Goal: Task Accomplishment & Management: Manage account settings

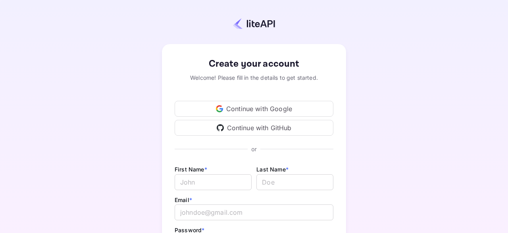
click at [281, 107] on div "Continue with Google" at bounding box center [254, 109] width 159 height 16
click at [400, 150] on div "Create your account Welcome! Please fill in the details to get started. Continu…" at bounding box center [254, 186] width 438 height 303
click at [227, 108] on div "Continue with Google" at bounding box center [254, 109] width 159 height 16
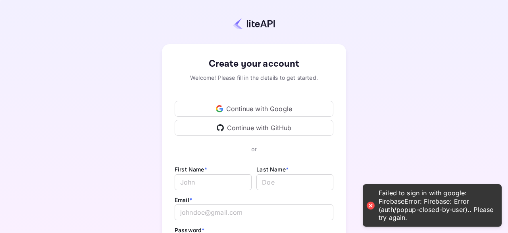
click at [223, 111] on icon at bounding box center [222, 109] width 4 height 3
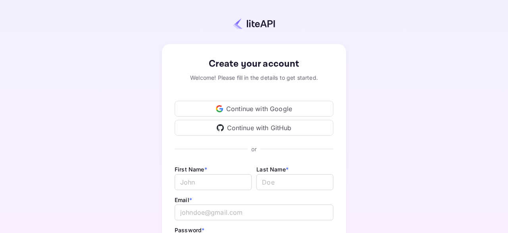
click at [267, 108] on div "Continue with Google" at bounding box center [254, 109] width 159 height 16
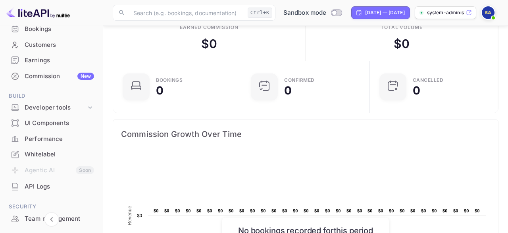
scroll to position [19, 0]
click at [449, 10] on p "system-administrator-s..." at bounding box center [445, 12] width 37 height 7
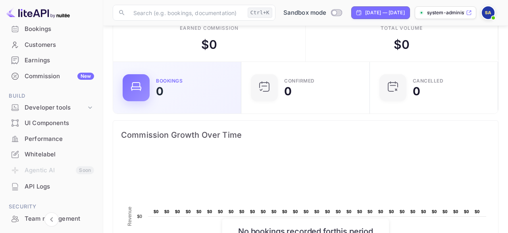
scroll to position [0, 0]
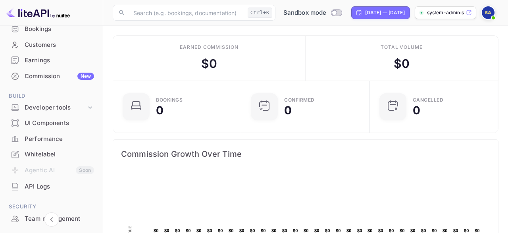
click at [52, 81] on div "Commission New" at bounding box center [51, 76] width 93 height 15
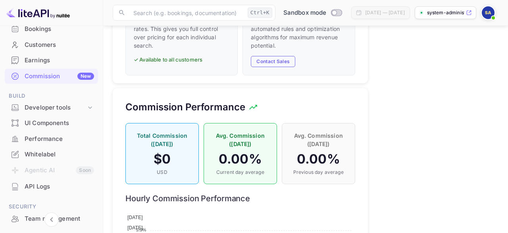
scroll to position [530, 0]
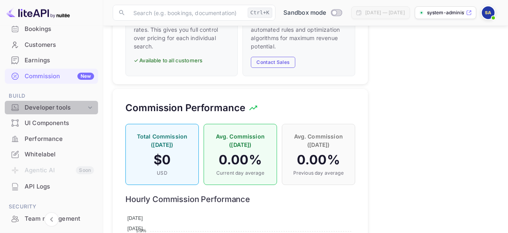
click at [77, 113] on div "Developer tools" at bounding box center [51, 108] width 93 height 14
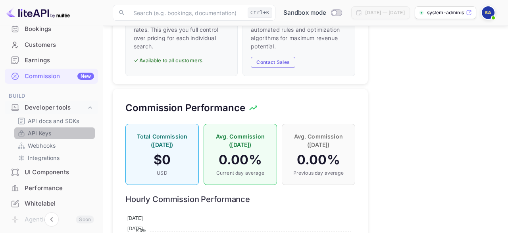
click at [73, 130] on link "API Keys" at bounding box center [54, 133] width 74 height 8
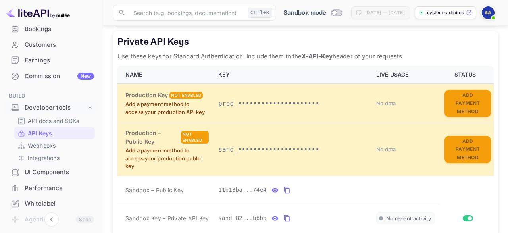
scroll to position [148, 0]
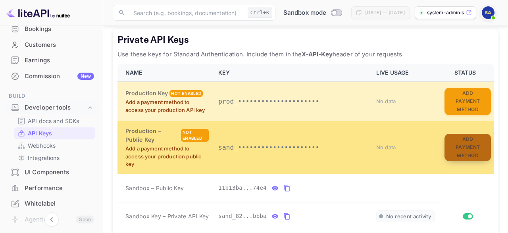
click at [455, 153] on button "Add Payment Method" at bounding box center [468, 148] width 46 height 28
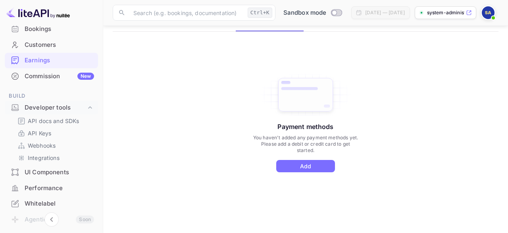
scroll to position [63, 0]
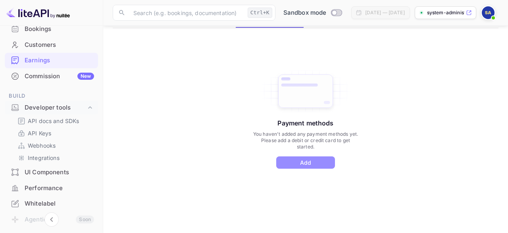
click at [320, 158] on button "Add" at bounding box center [305, 162] width 59 height 12
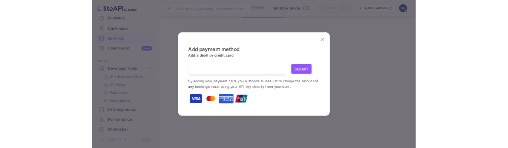
scroll to position [0, 0]
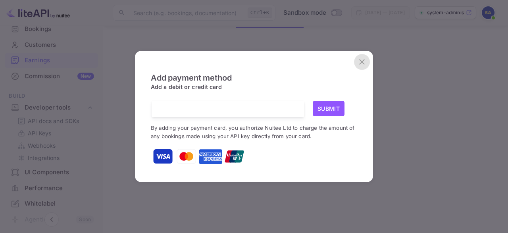
click at [366, 65] on icon "close" at bounding box center [362, 62] width 10 height 10
